Goal: Find contact information: Find contact information

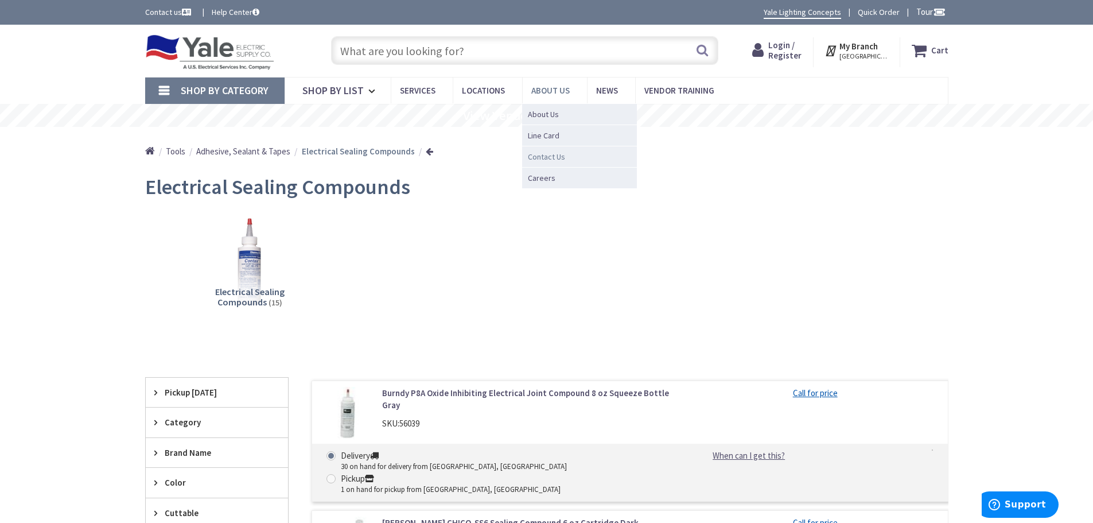
click at [544, 157] on span "Contact Us" at bounding box center [546, 156] width 37 height 11
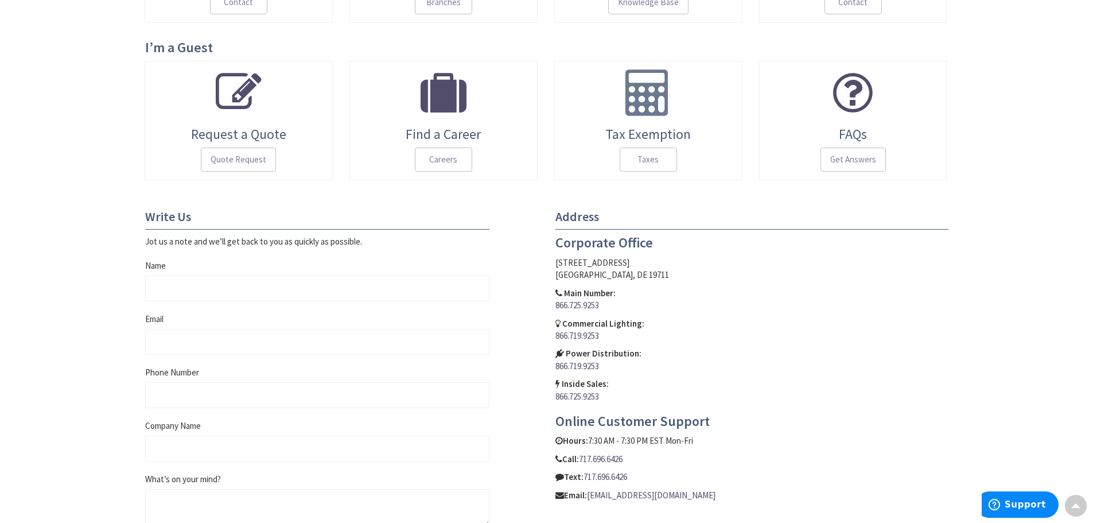
scroll to position [344, 0]
